Goal: Task Accomplishment & Management: Complete application form

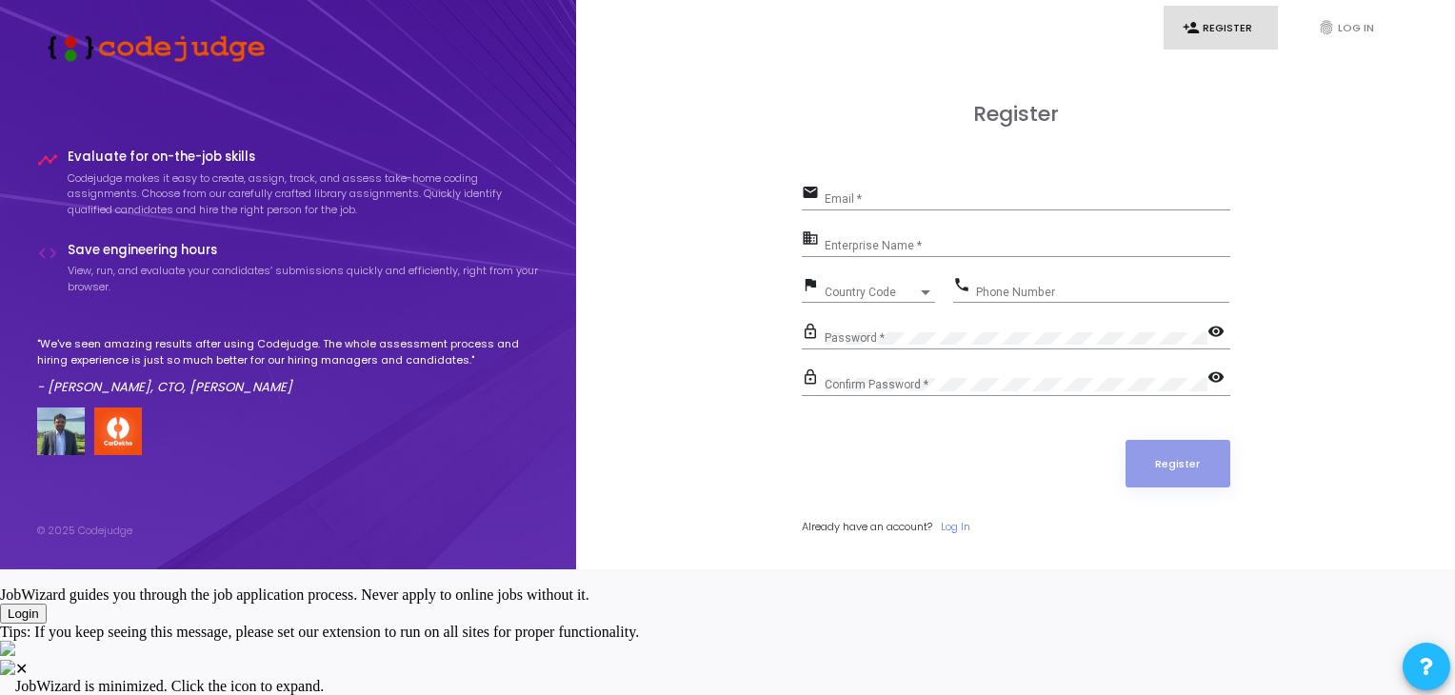
click at [848, 209] on div "Email *" at bounding box center [1028, 195] width 406 height 30
click at [857, 206] on input "Email *" at bounding box center [1028, 198] width 406 height 13
type input "[DOMAIN_NAME][EMAIL_ADDRESS][PERSON_NAME][DOMAIN_NAME]"
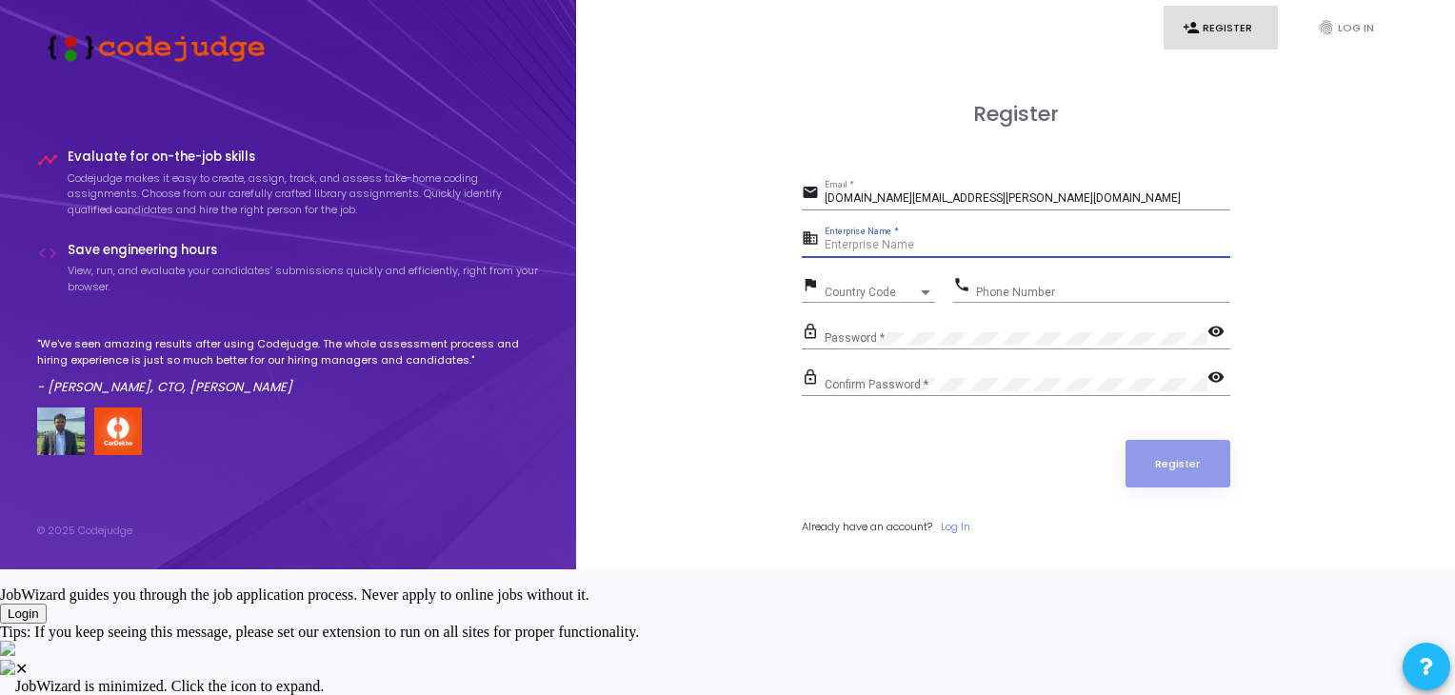
click at [891, 252] on input "Enterprise Name *" at bounding box center [1028, 245] width 406 height 13
type input "Payoneer"
click at [868, 298] on span "Country Code" at bounding box center [859, 292] width 68 height 12
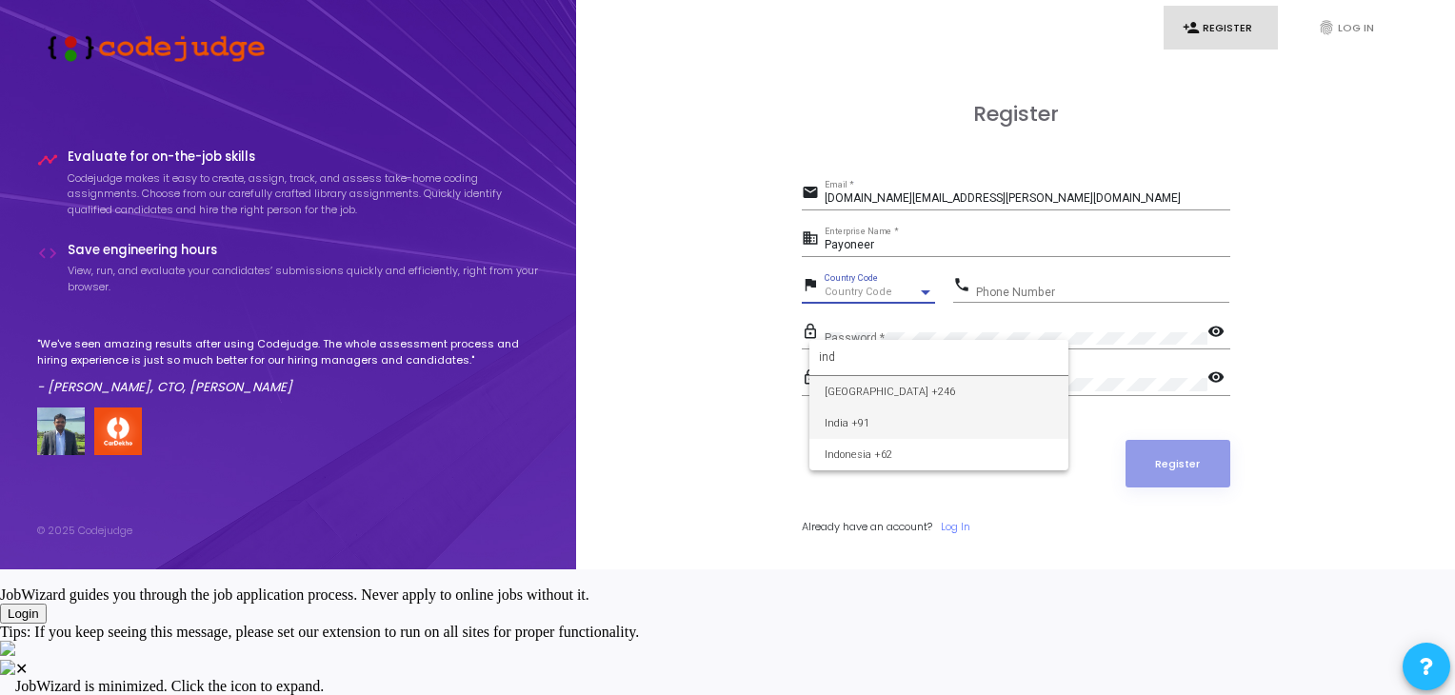
type input "ind"
click at [861, 423] on span "India +91" at bounding box center [939, 423] width 229 height 31
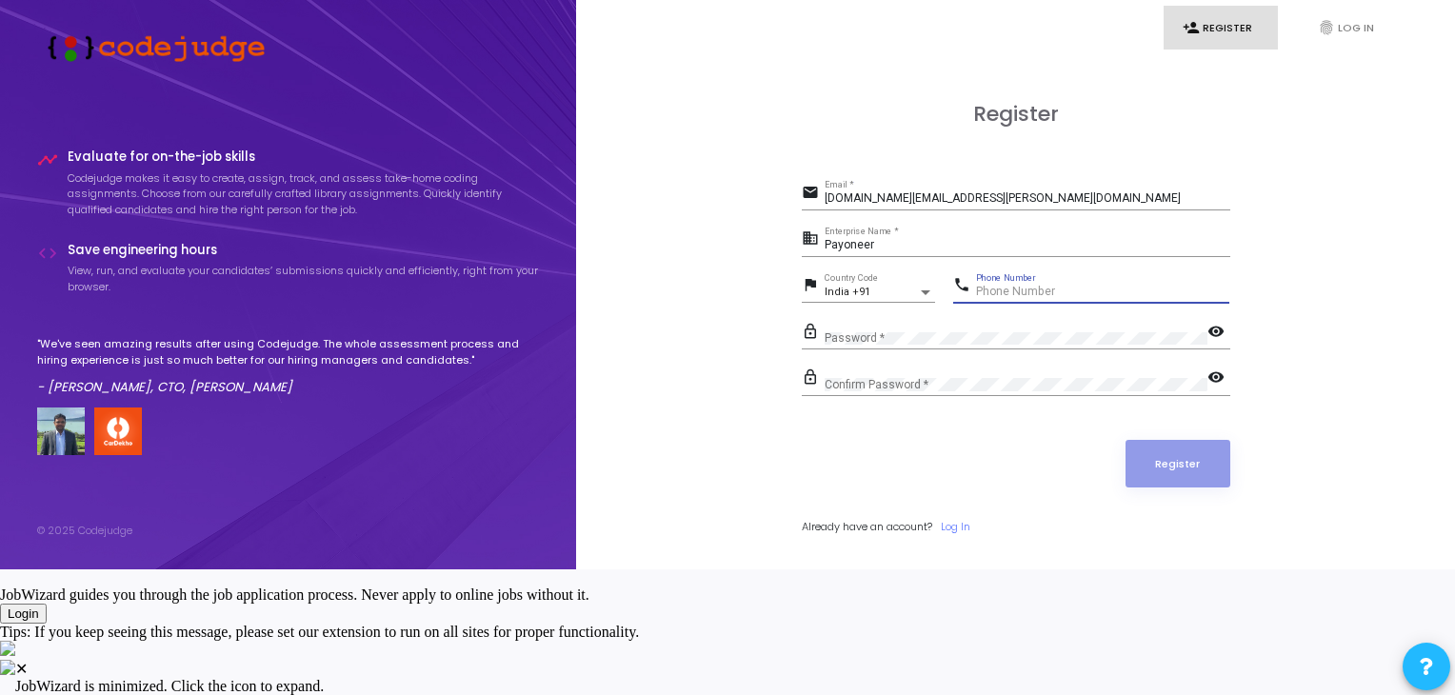
click at [1017, 299] on input "Phone Number" at bounding box center [1102, 292] width 253 height 13
type input "2"
type input "74889404100"
click at [1214, 390] on mat-icon "visibility" at bounding box center [1218, 379] width 23 height 23
click at [1219, 345] on mat-icon "visibility" at bounding box center [1218, 333] width 23 height 23
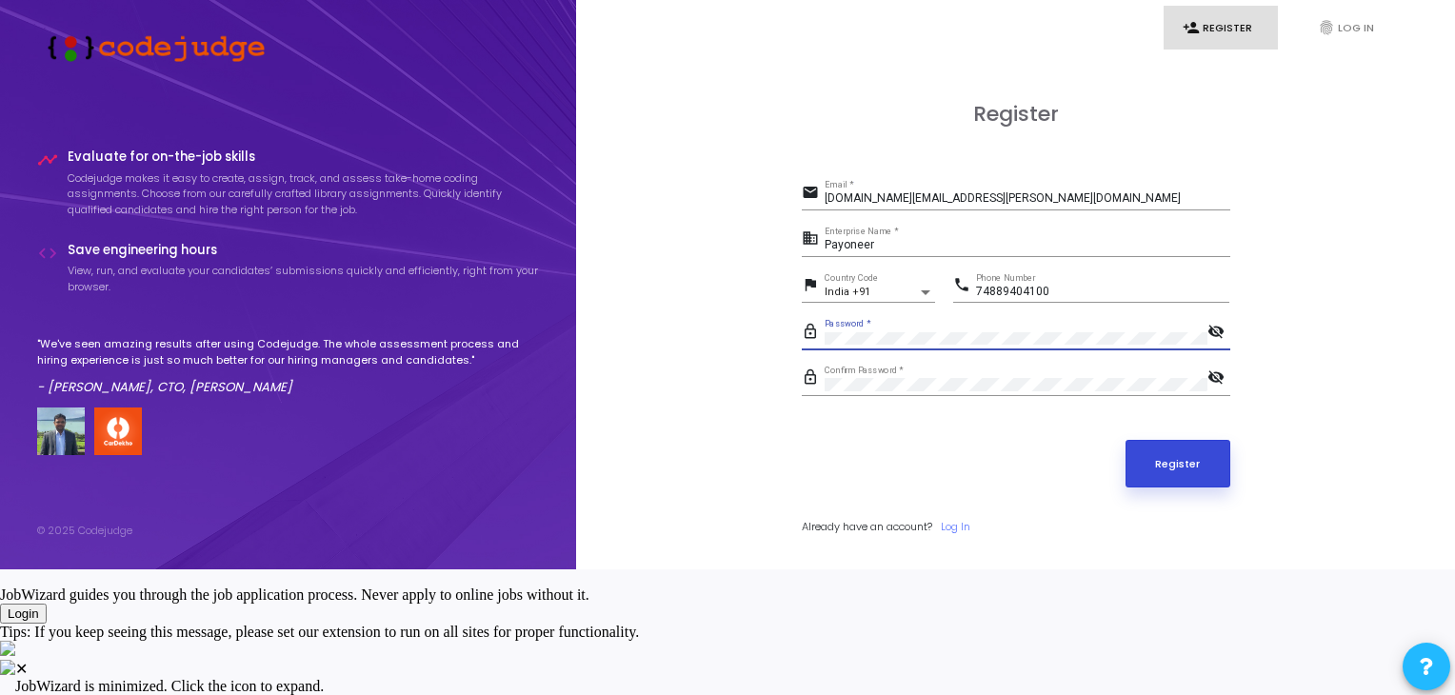
click at [1197, 488] on button "Register" at bounding box center [1178, 464] width 105 height 48
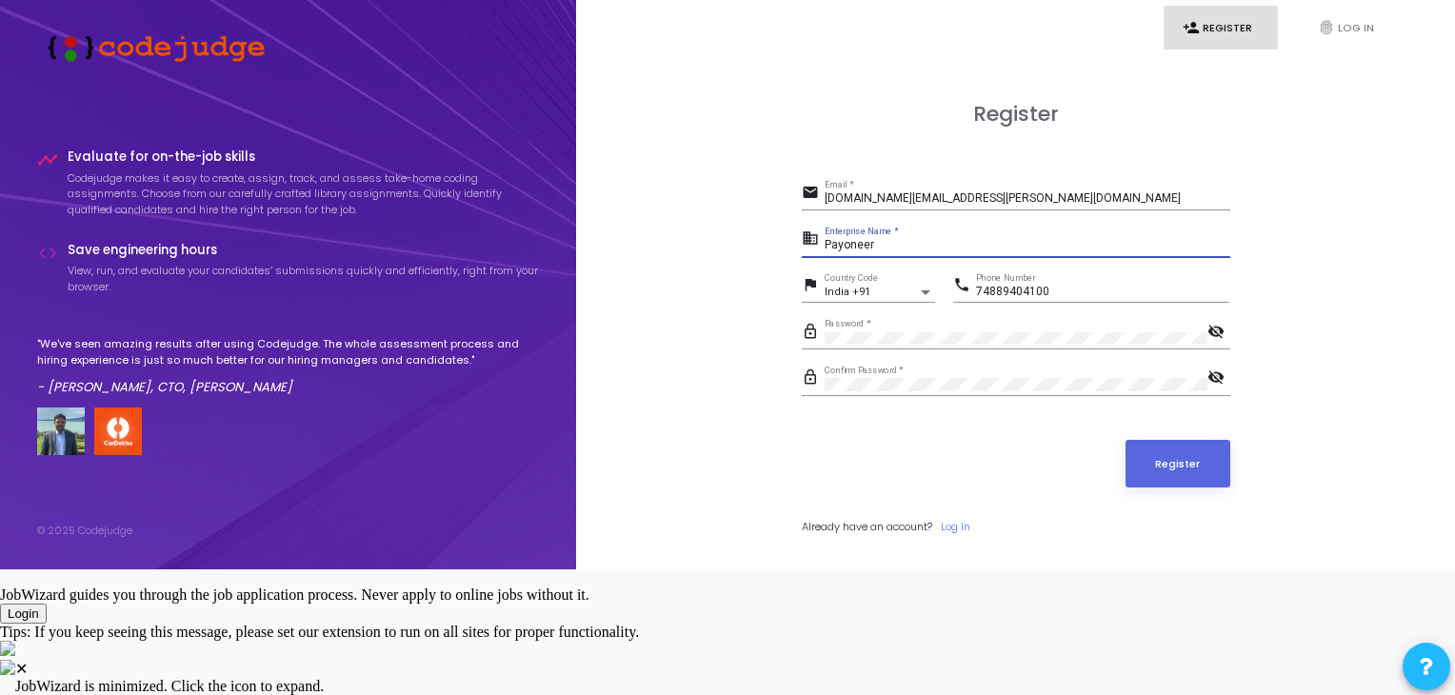
click at [902, 252] on input "Payoneer" at bounding box center [1028, 245] width 406 height 13
